Goal: Task Accomplishment & Management: Manage account settings

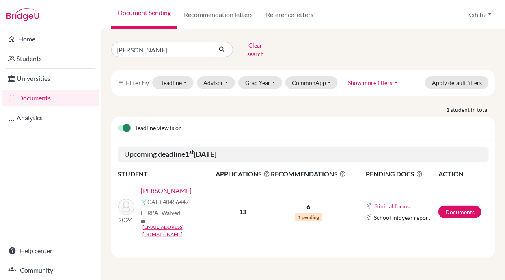
click at [311, 169] on span "RECOMMENDATIONS This column indicated the total number of recommendations for a…" at bounding box center [308, 174] width 75 height 10
click at [310, 213] on span "1 pending" at bounding box center [309, 217] width 28 height 8
click at [166, 186] on link "[PERSON_NAME]" at bounding box center [166, 191] width 51 height 10
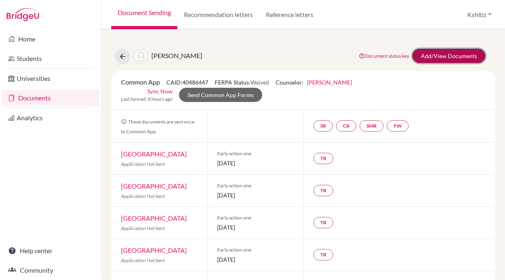
click at [433, 56] on link "Add/View Documents" at bounding box center [449, 56] width 73 height 14
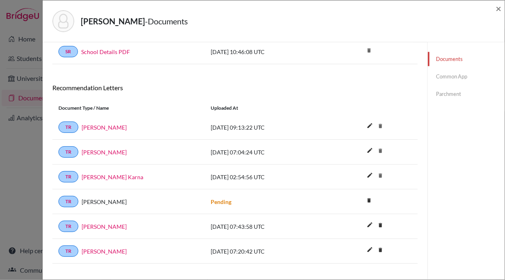
scroll to position [318, 0]
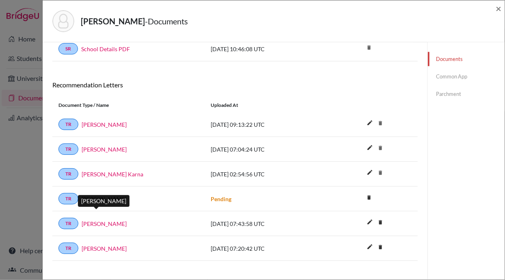
click at [101, 219] on link "Paras Karna" at bounding box center [104, 223] width 45 height 9
